Goal: Communication & Community: Answer question/provide support

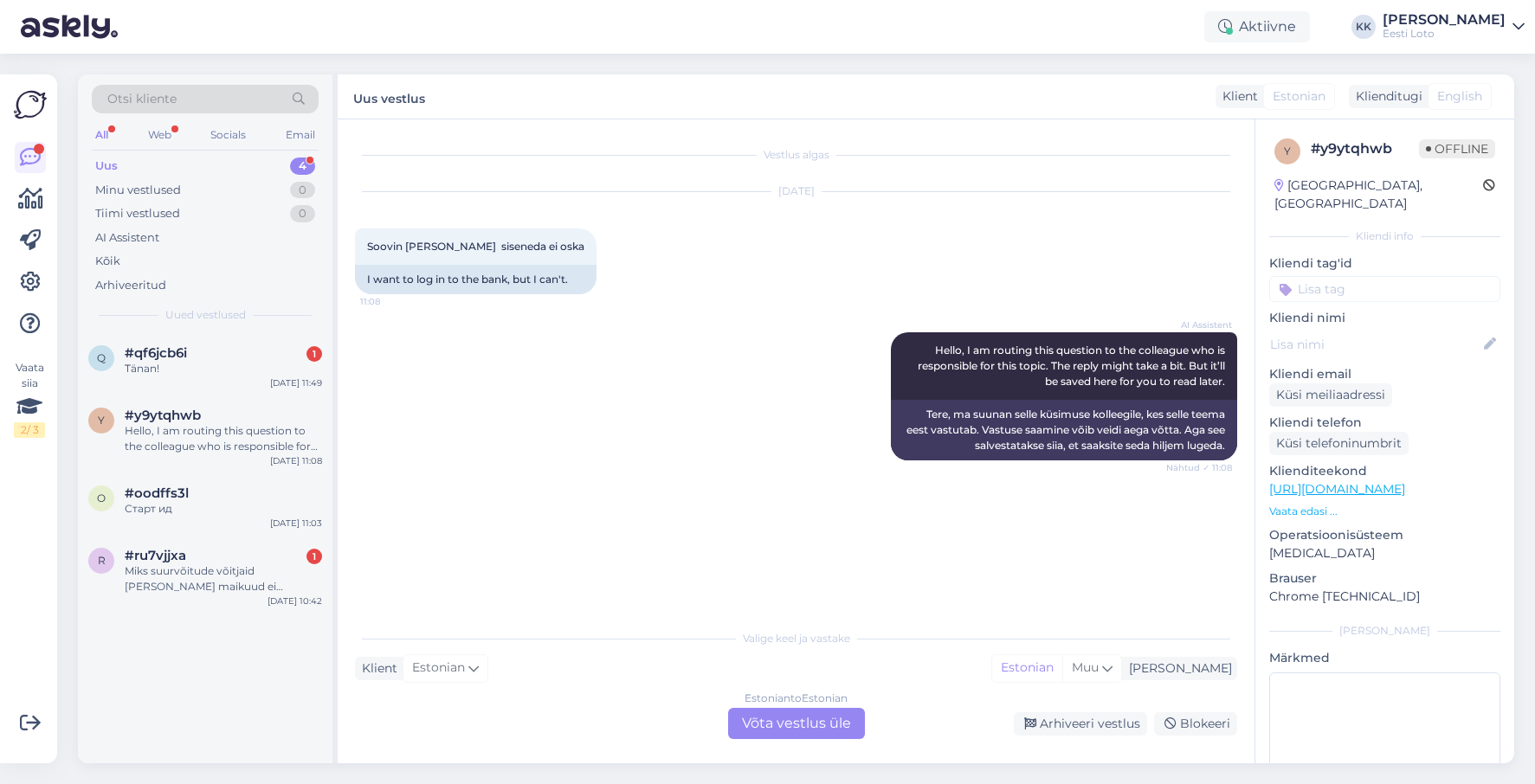
scroll to position [4, 0]
click at [255, 427] on div "Hello, I am routing this question to the colleague who is responsible for this …" at bounding box center [224, 439] width 197 height 31
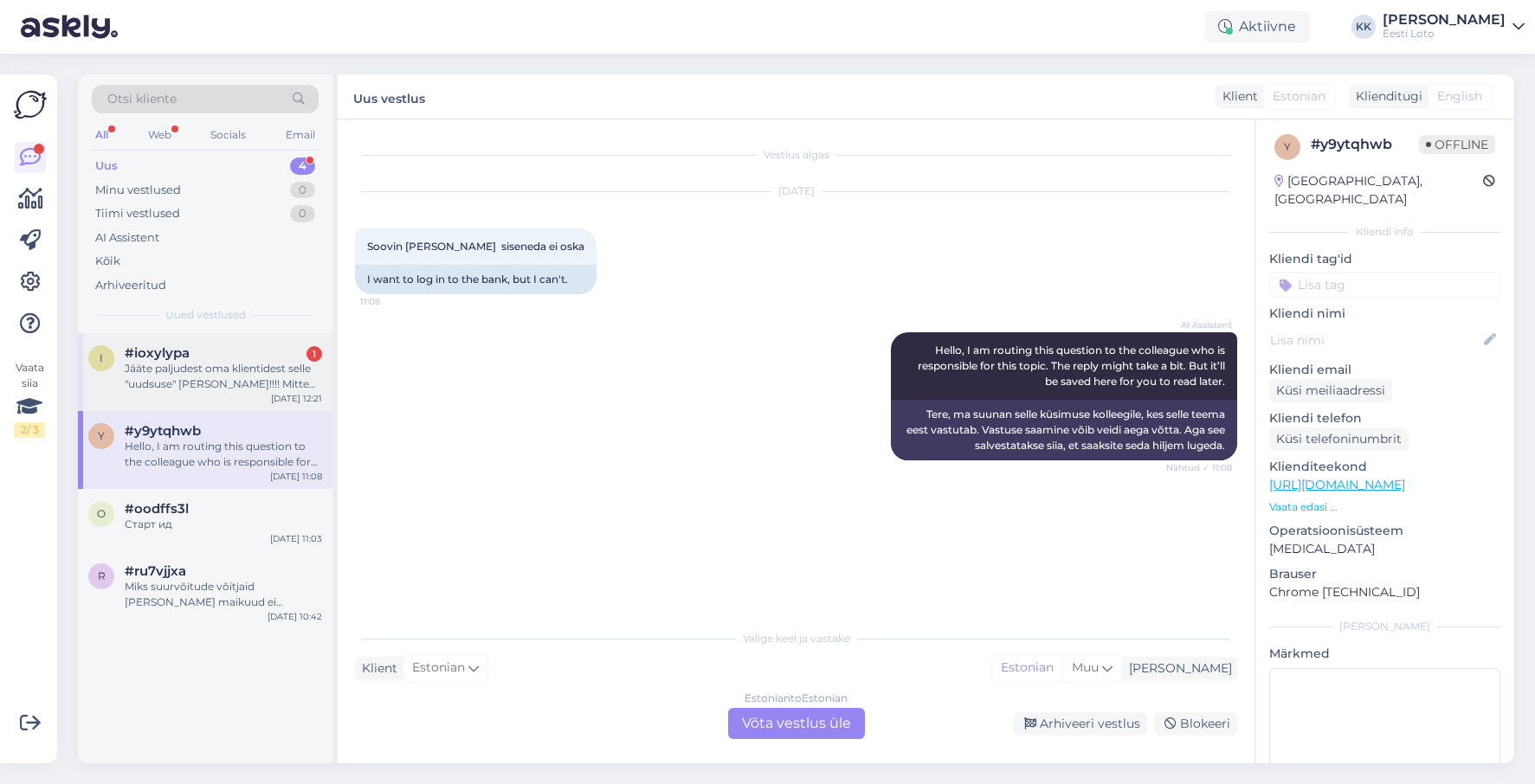
click at [192, 361] on div "#ioxylypa 1" at bounding box center [224, 353] width 197 height 16
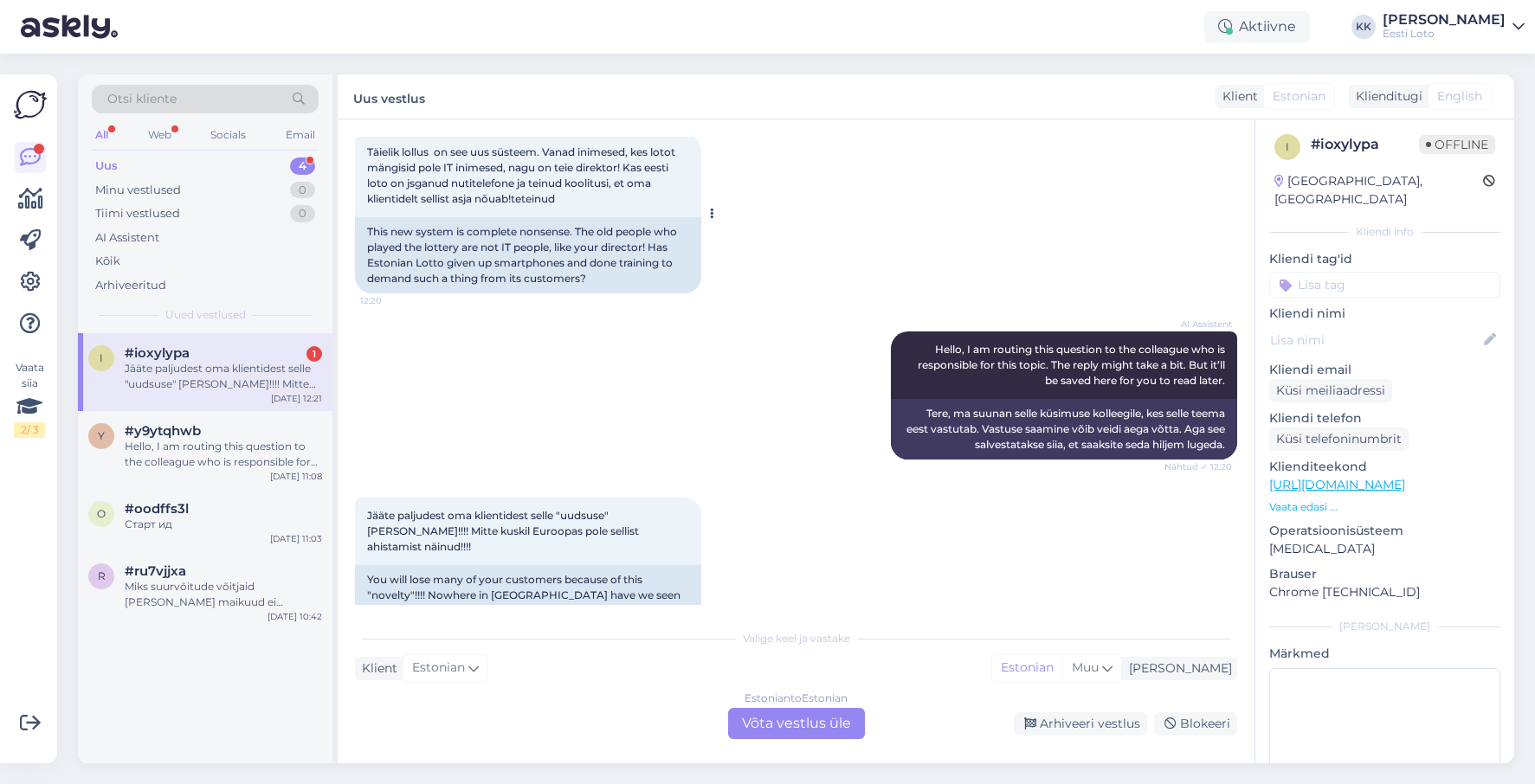
scroll to position [118, 0]
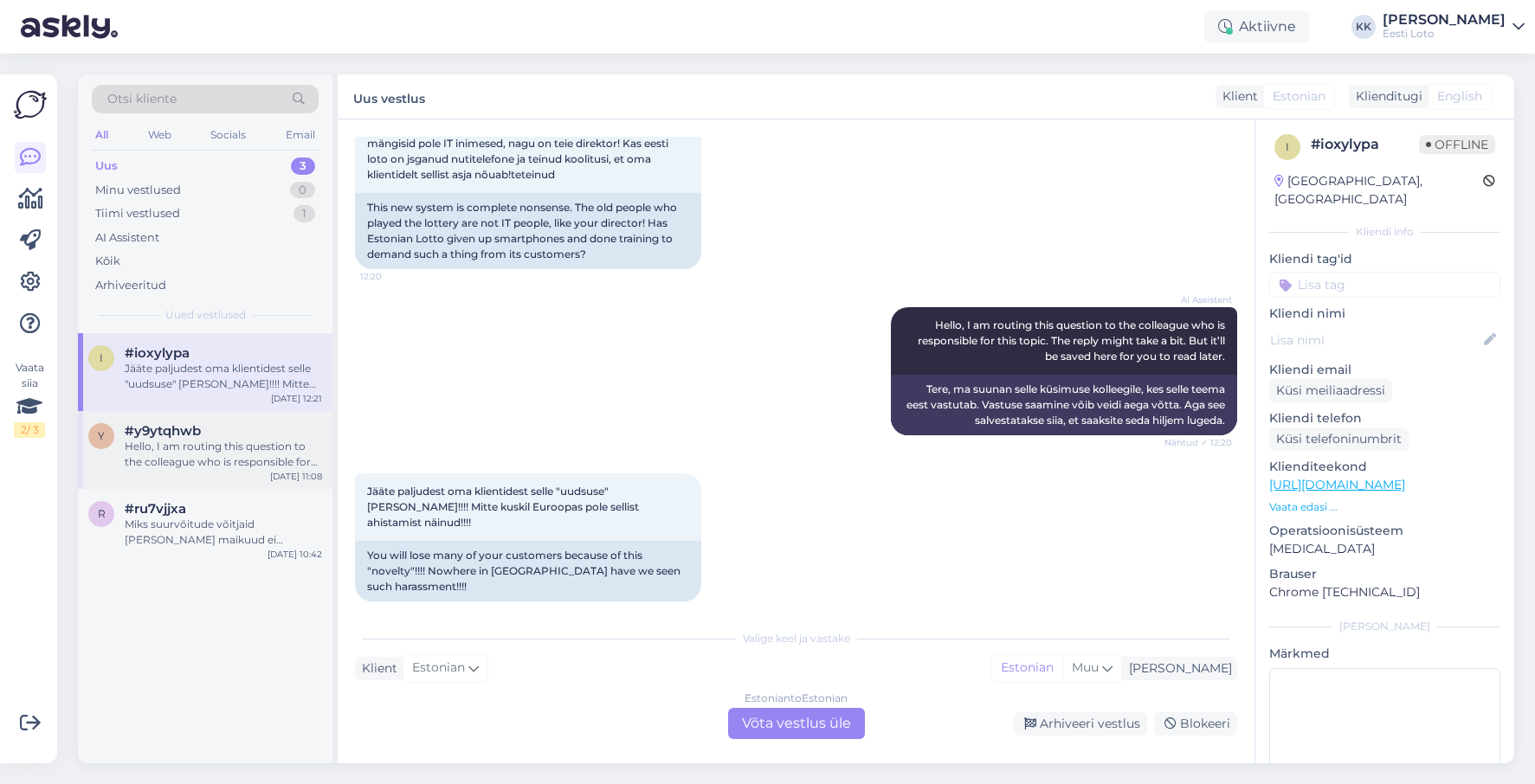
click at [232, 442] on div "Hello, I am routing this question to the colleague who is responsible for this …" at bounding box center [224, 454] width 197 height 31
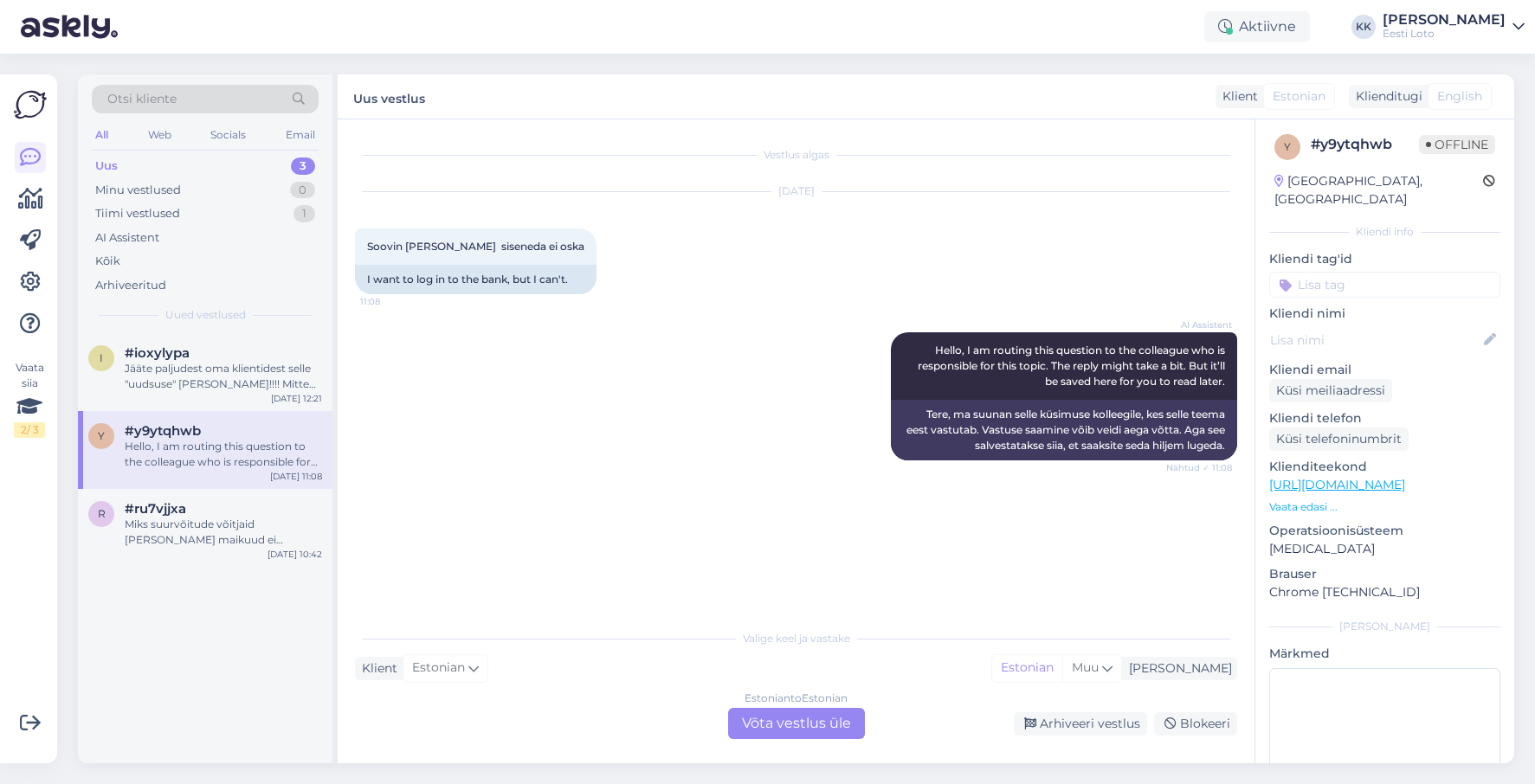
scroll to position [0, 0]
click at [798, 720] on div "Estonian to Estonian Võta vestlus üle" at bounding box center [797, 723] width 137 height 31
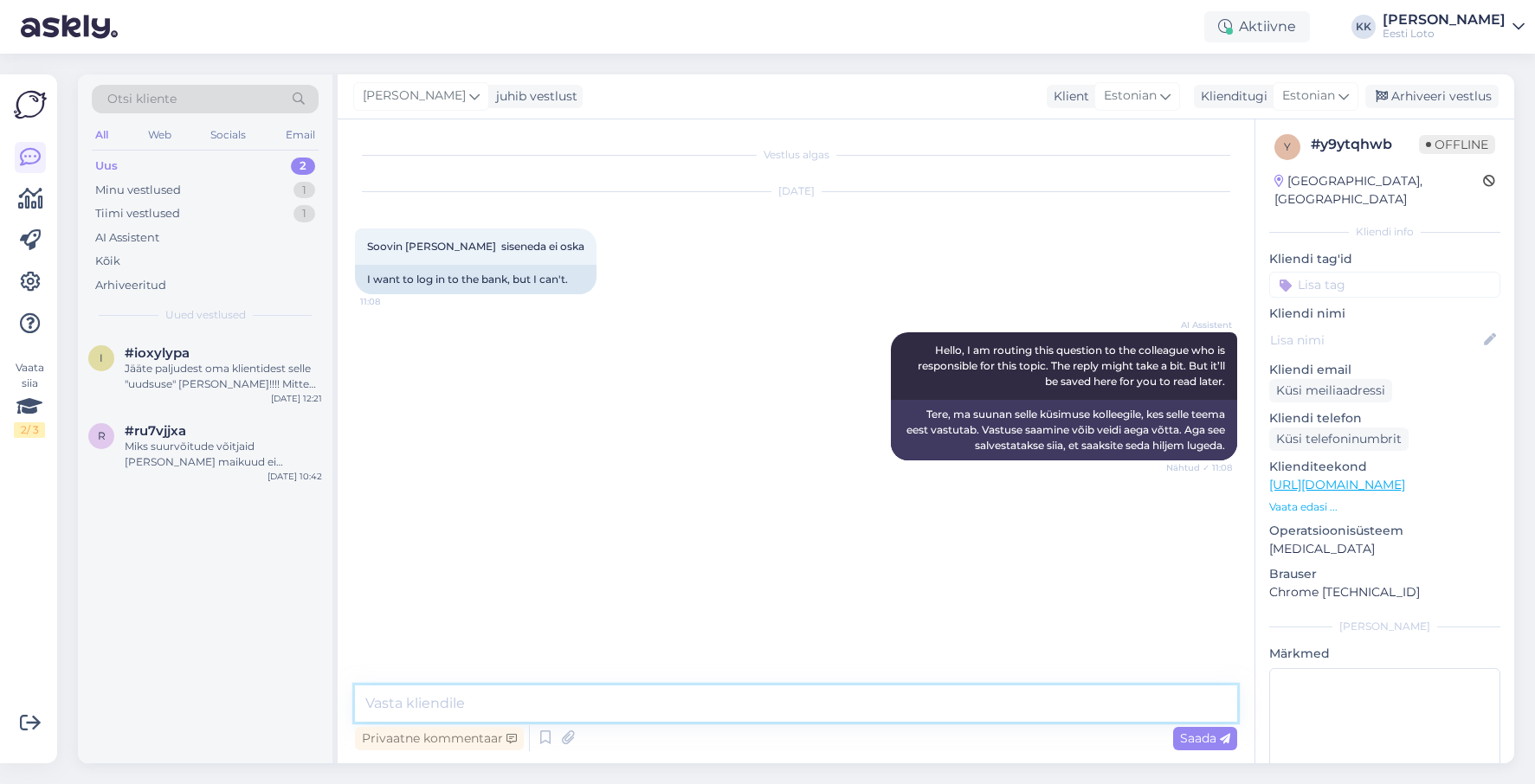
click at [763, 696] on textarea at bounding box center [795, 703] width 882 height 36
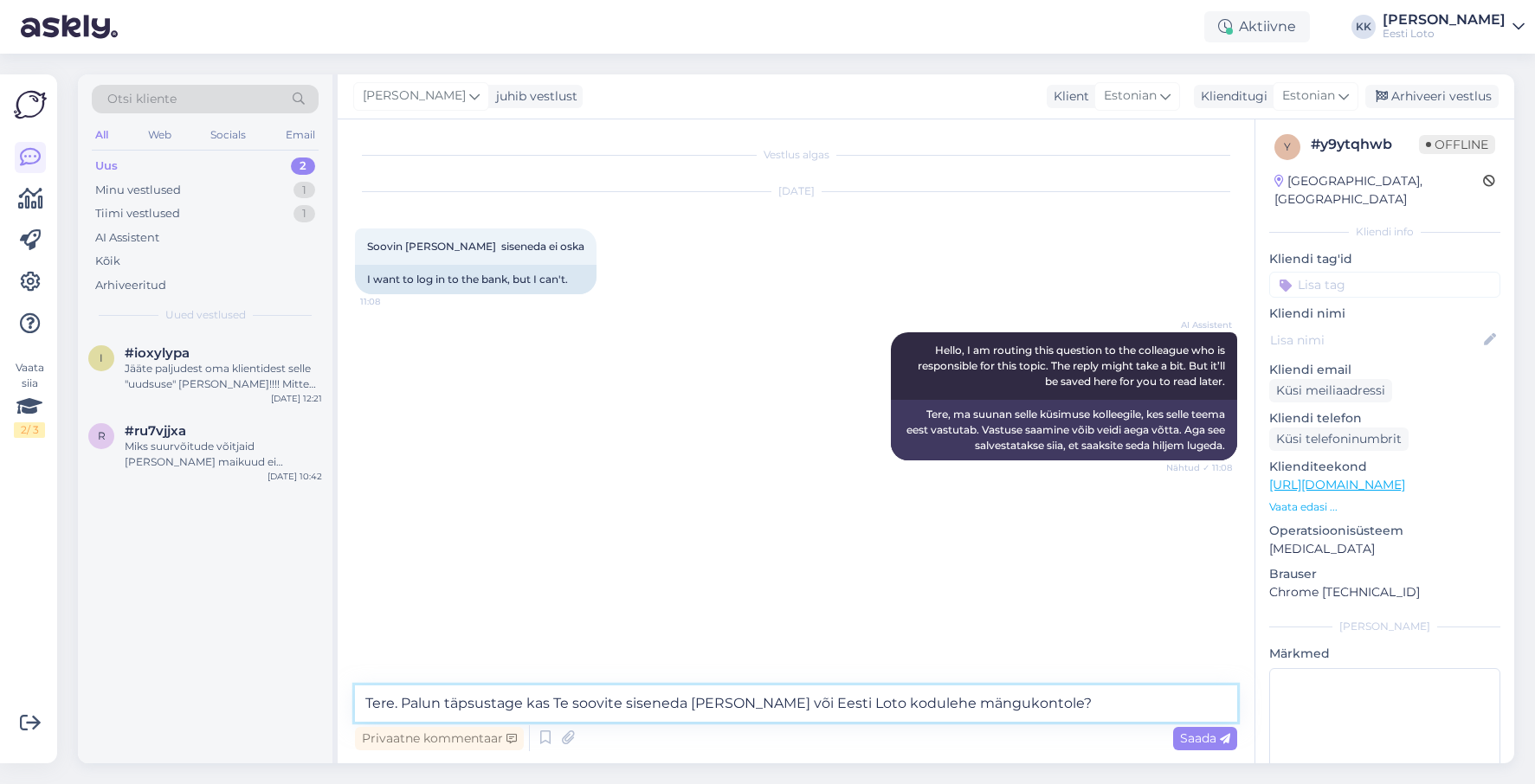
click at [522, 705] on textarea "Tere. Palun täpsustage kas Te soovite siseneda [PERSON_NAME] või Eesti Loto kod…" at bounding box center [795, 703] width 882 height 36
type textarea "Tere. Palun täpsustage, kas Te soovite siseneda [PERSON_NAME] või Eesti Loto ko…"
click at [1202, 740] on span "Saada" at bounding box center [1204, 738] width 50 height 16
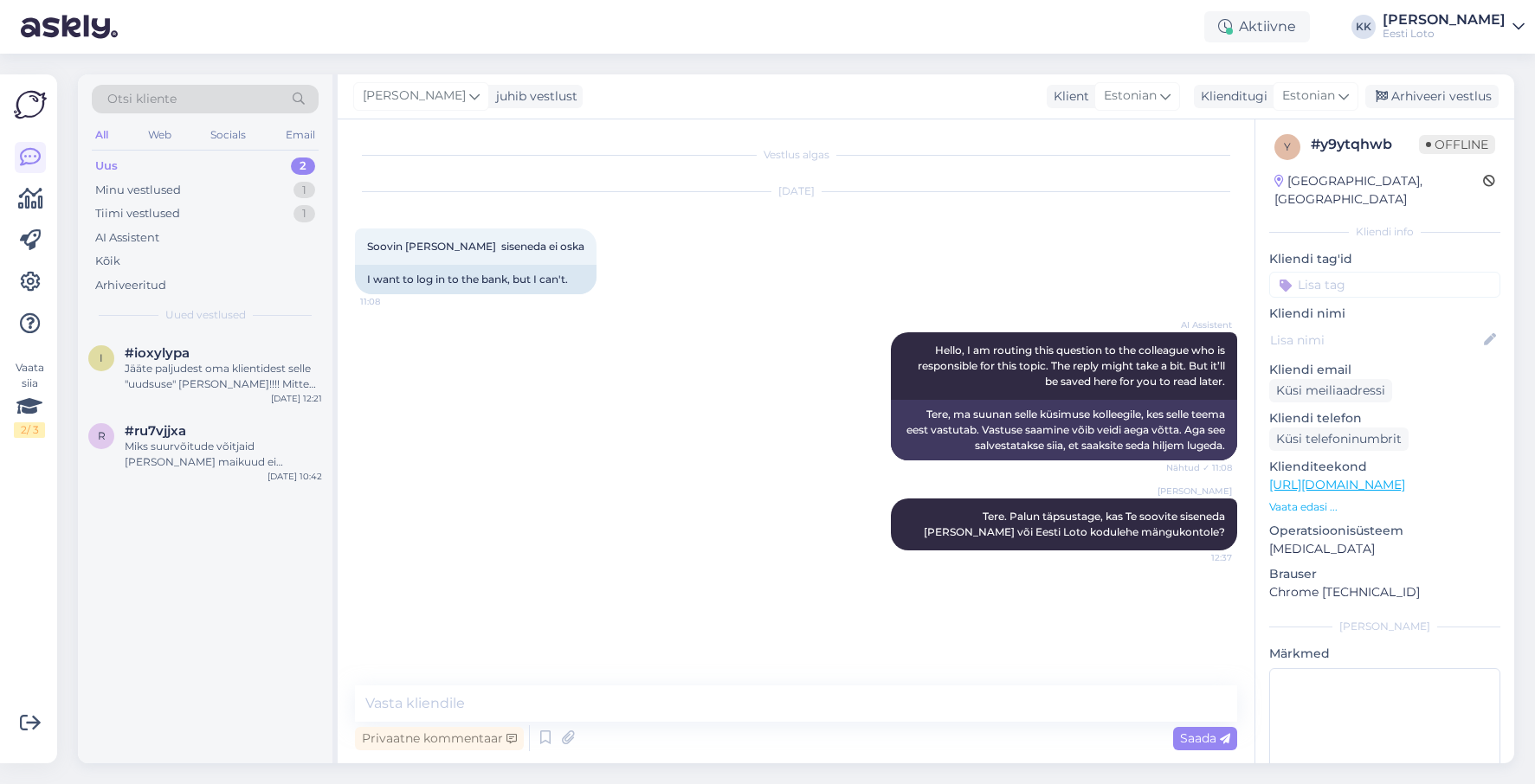
click at [1378, 271] on input at bounding box center [1385, 284] width 231 height 26
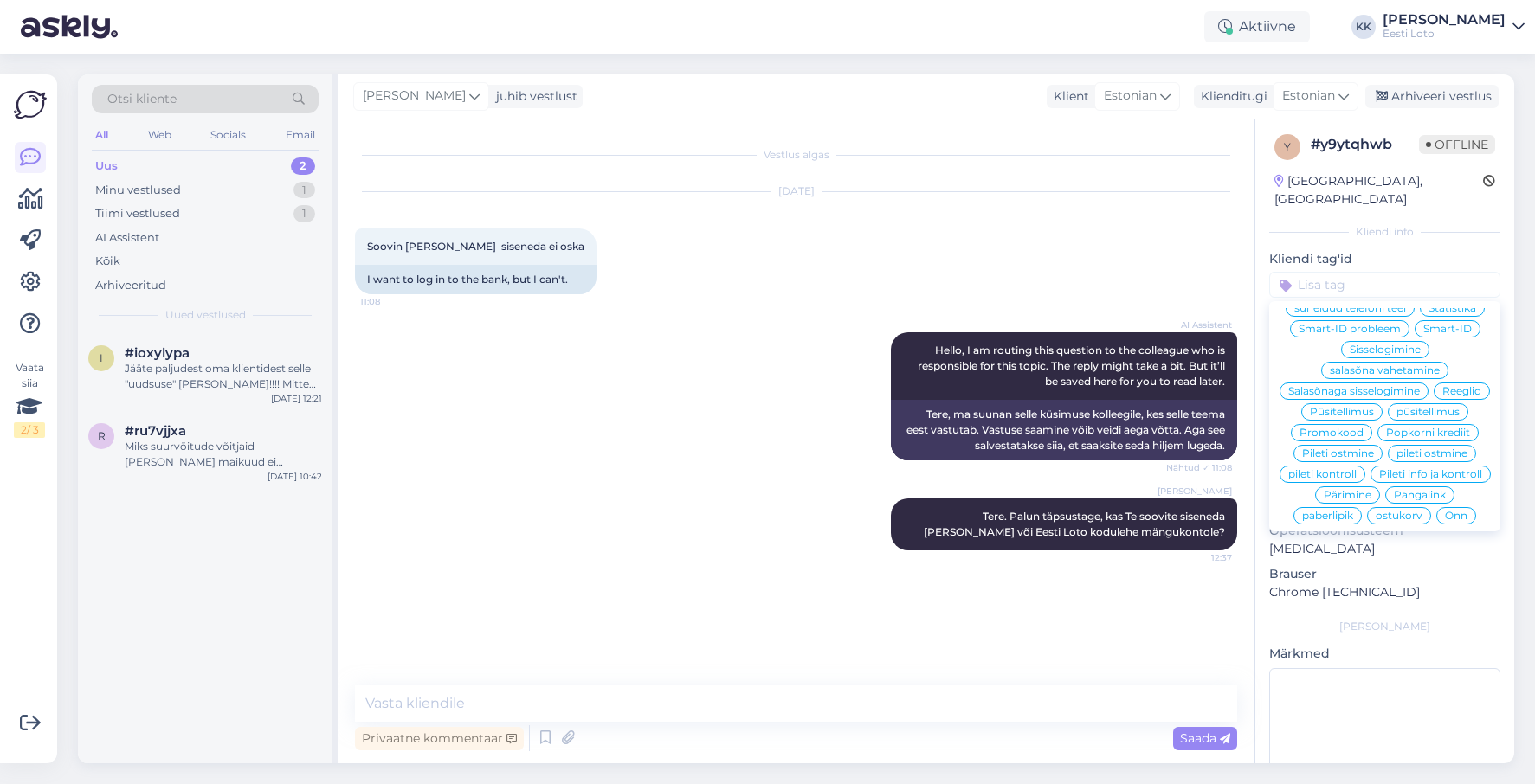
scroll to position [270, 0]
click at [1409, 348] on span "Sisselogimine" at bounding box center [1385, 352] width 71 height 11
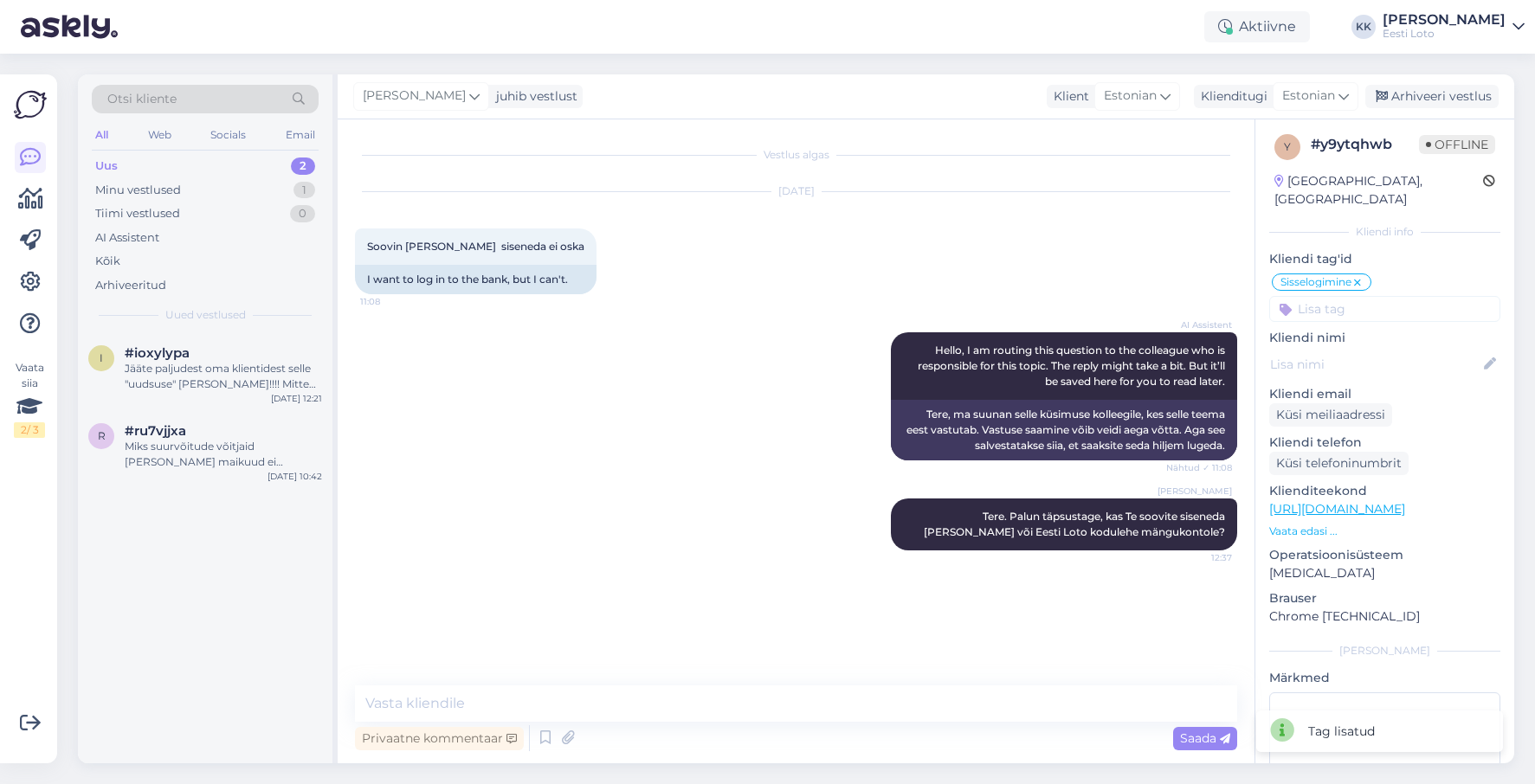
scroll to position [2, 0]
click at [1454, 96] on div "Arhiveeri vestlus" at bounding box center [1431, 97] width 134 height 23
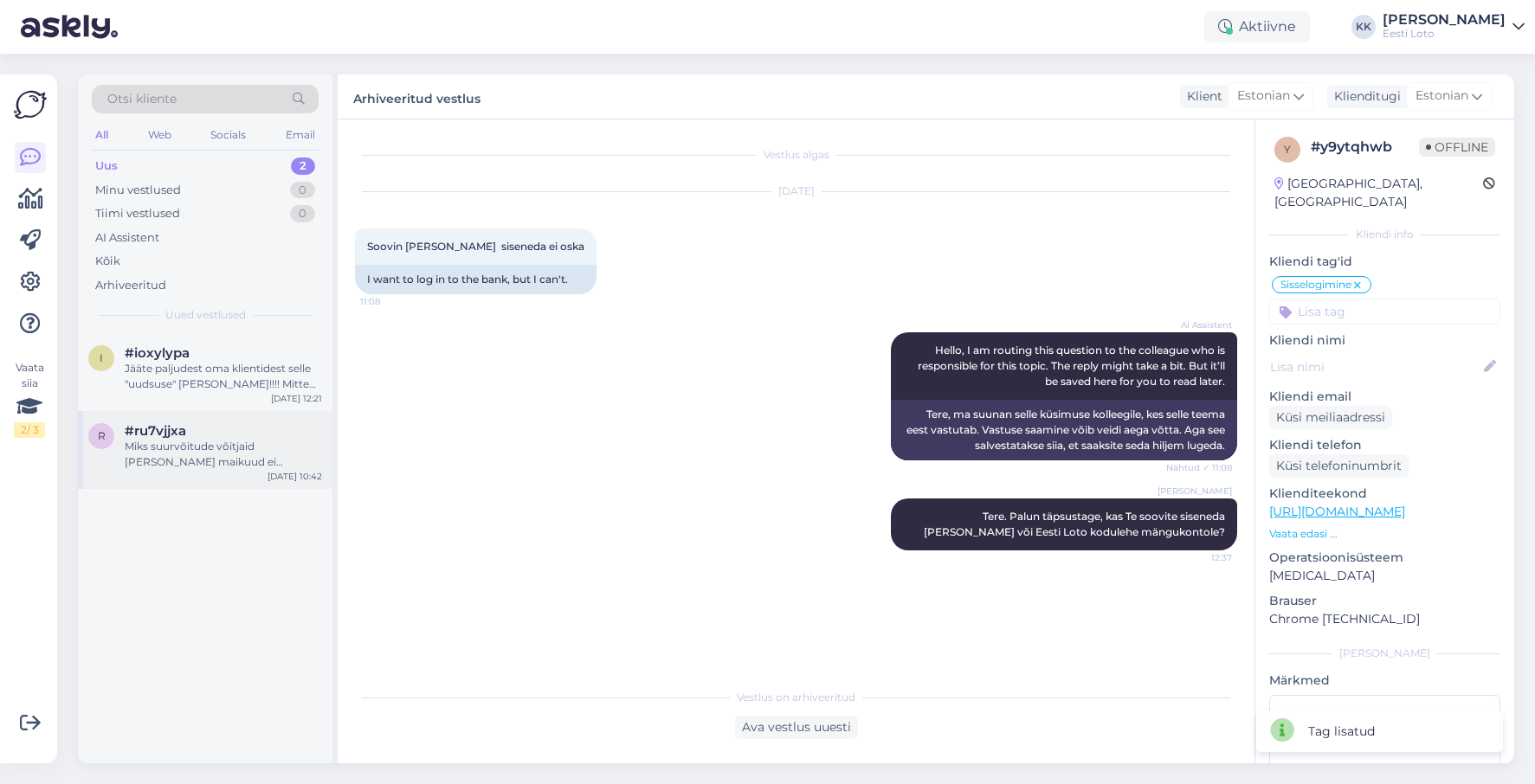
click at [221, 447] on div "Miks suurvõitude võitjaid [PERSON_NAME] maikuud ei avalikustata" at bounding box center [224, 454] width 197 height 31
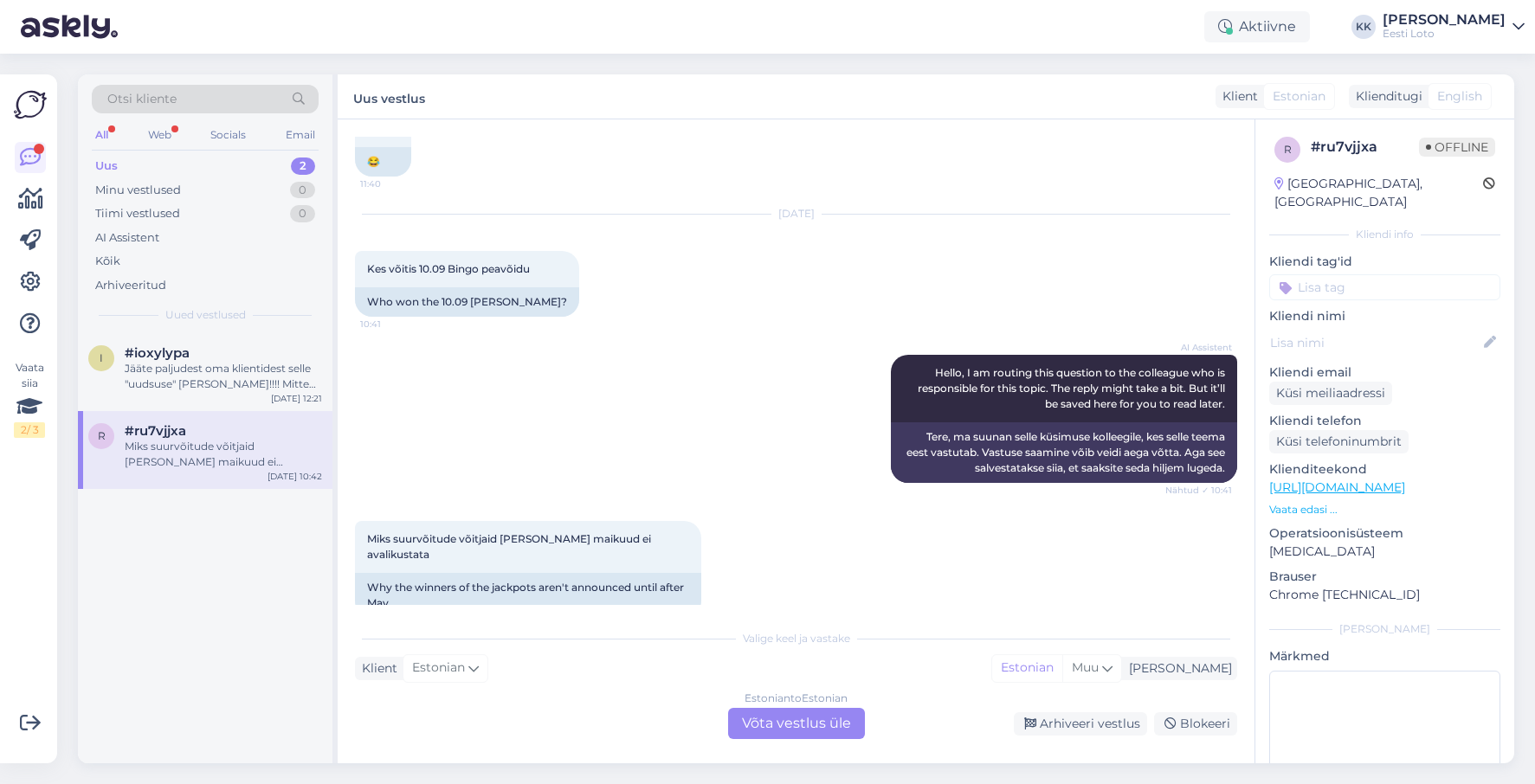
scroll to position [420, 0]
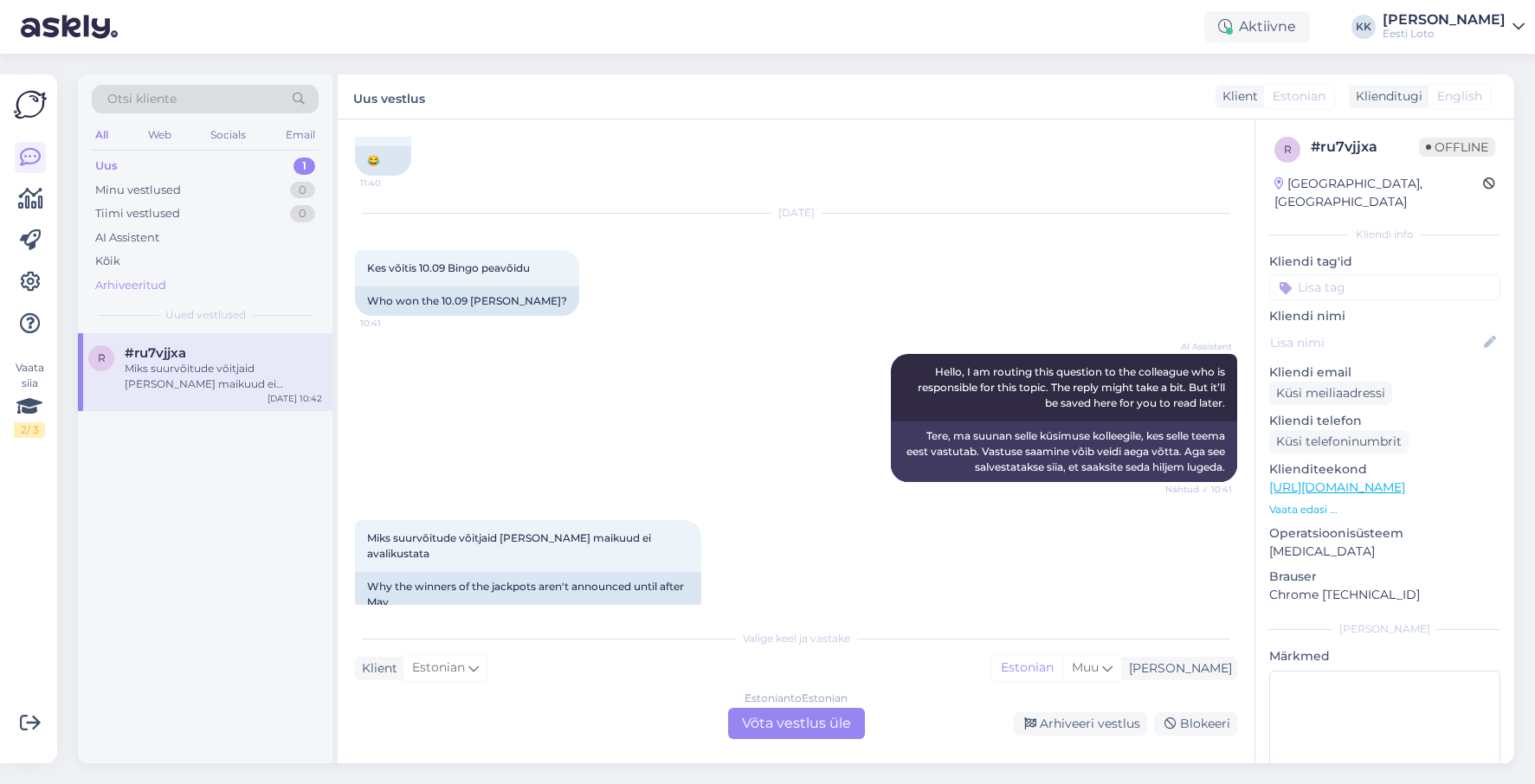
click at [151, 285] on div "Arhiveeritud" at bounding box center [131, 286] width 71 height 18
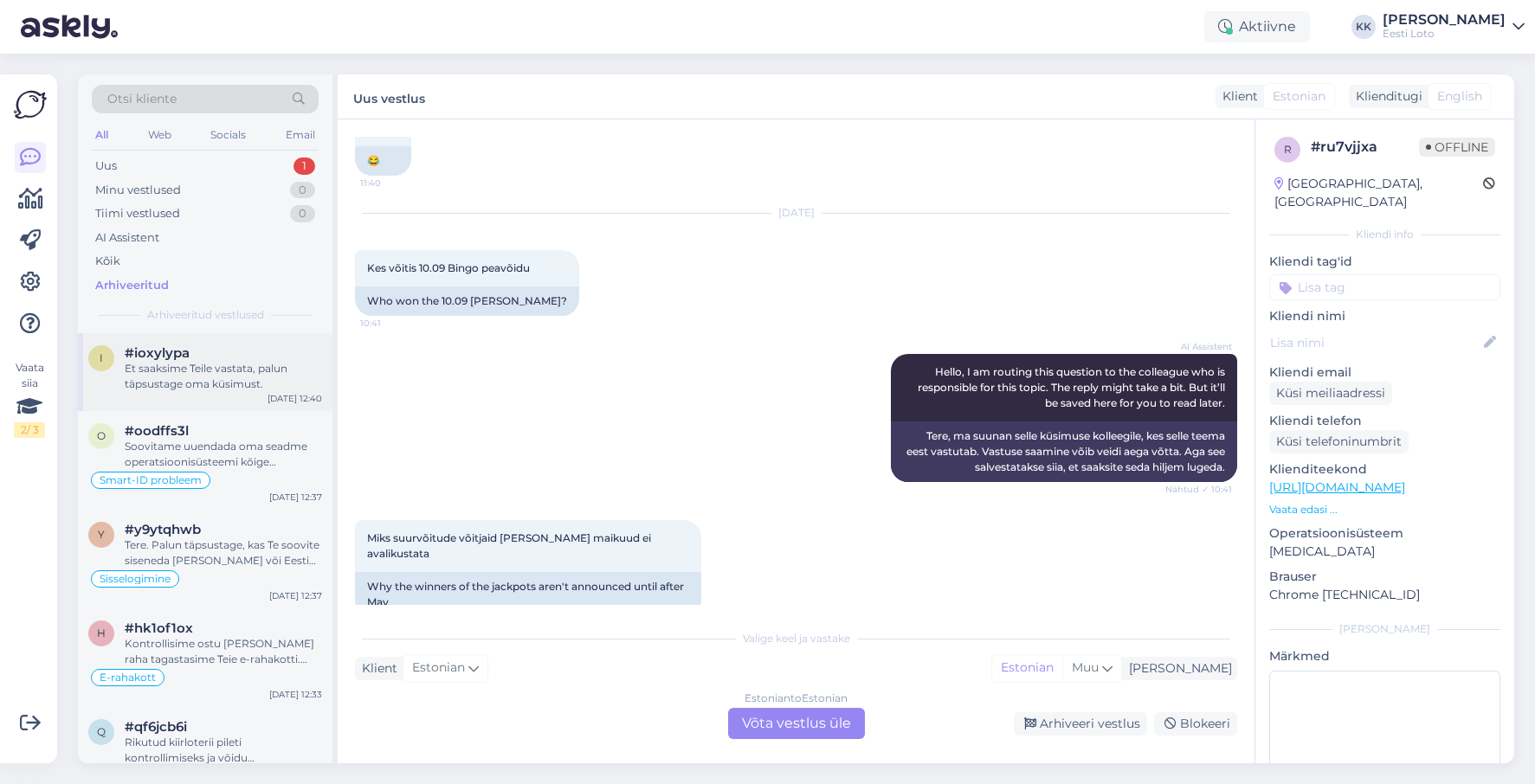
click at [254, 372] on div "Et saaksime Teile vastata, palun täpsustage oma küsimust." at bounding box center [224, 377] width 197 height 31
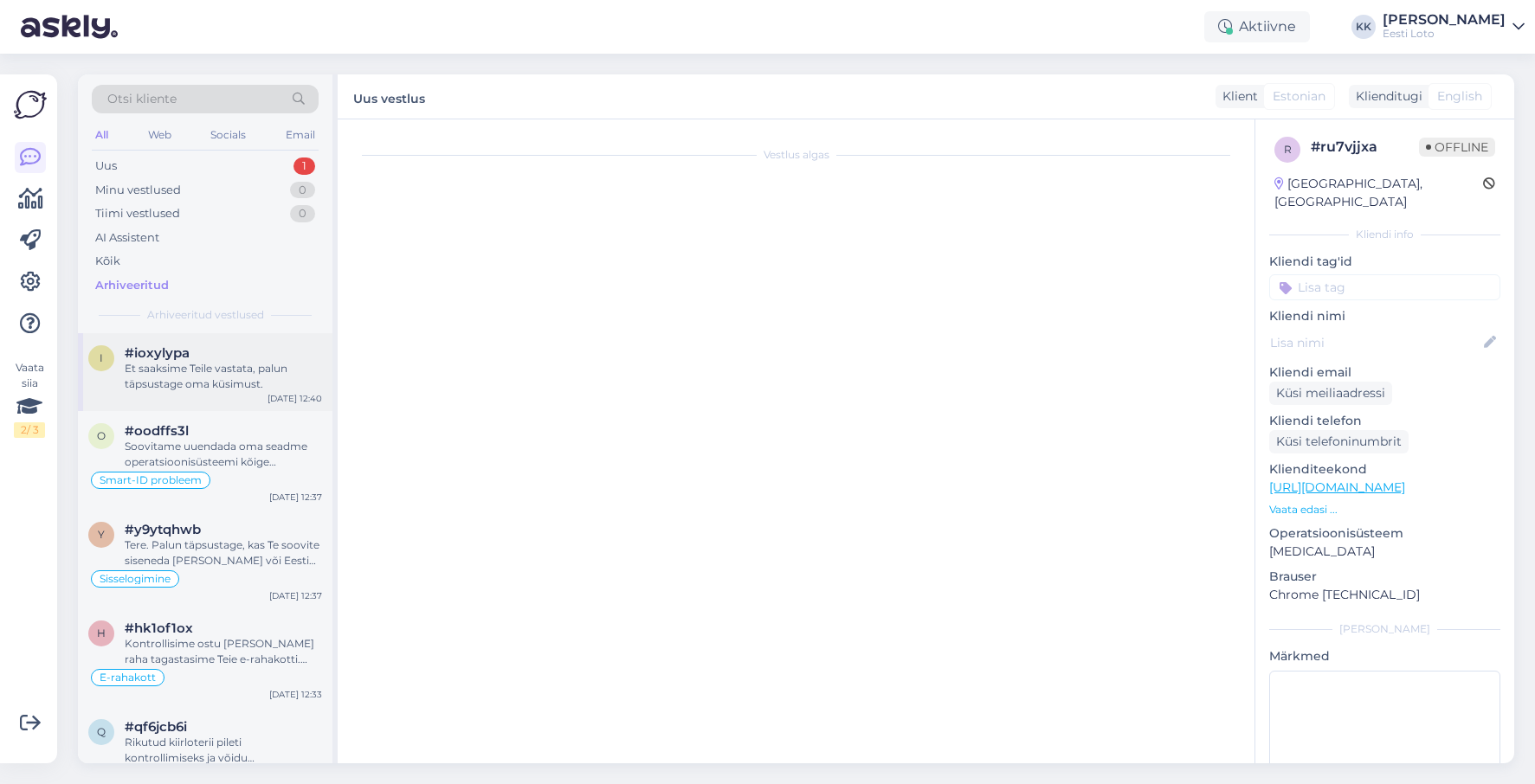
scroll to position [134, 0]
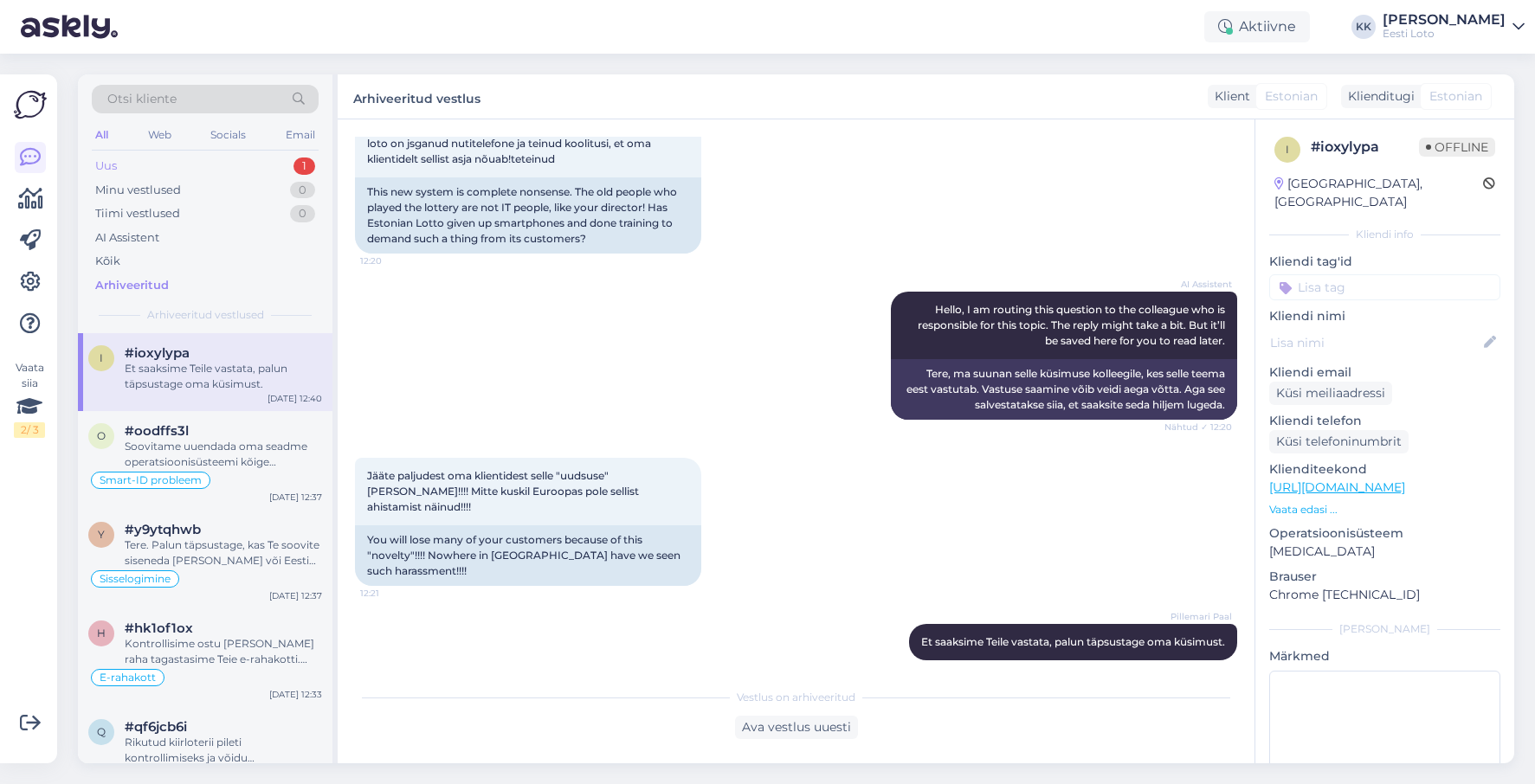
click at [180, 169] on div "Uus 1" at bounding box center [205, 166] width 227 height 24
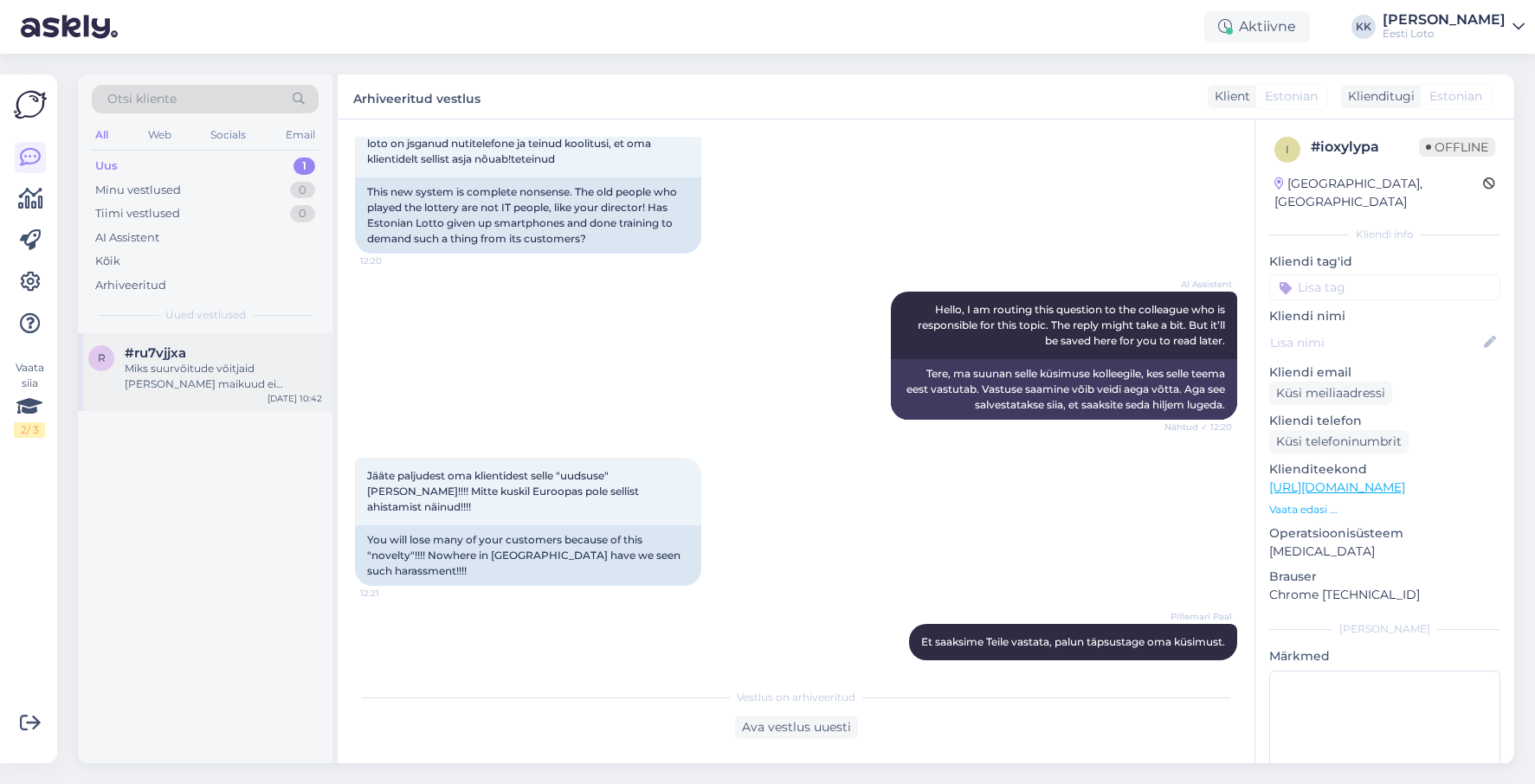
click at [202, 365] on div "Miks suurvõitude võitjaid [PERSON_NAME] maikuud ei avalikustata" at bounding box center [224, 377] width 197 height 31
